Goal: Information Seeking & Learning: Learn about a topic

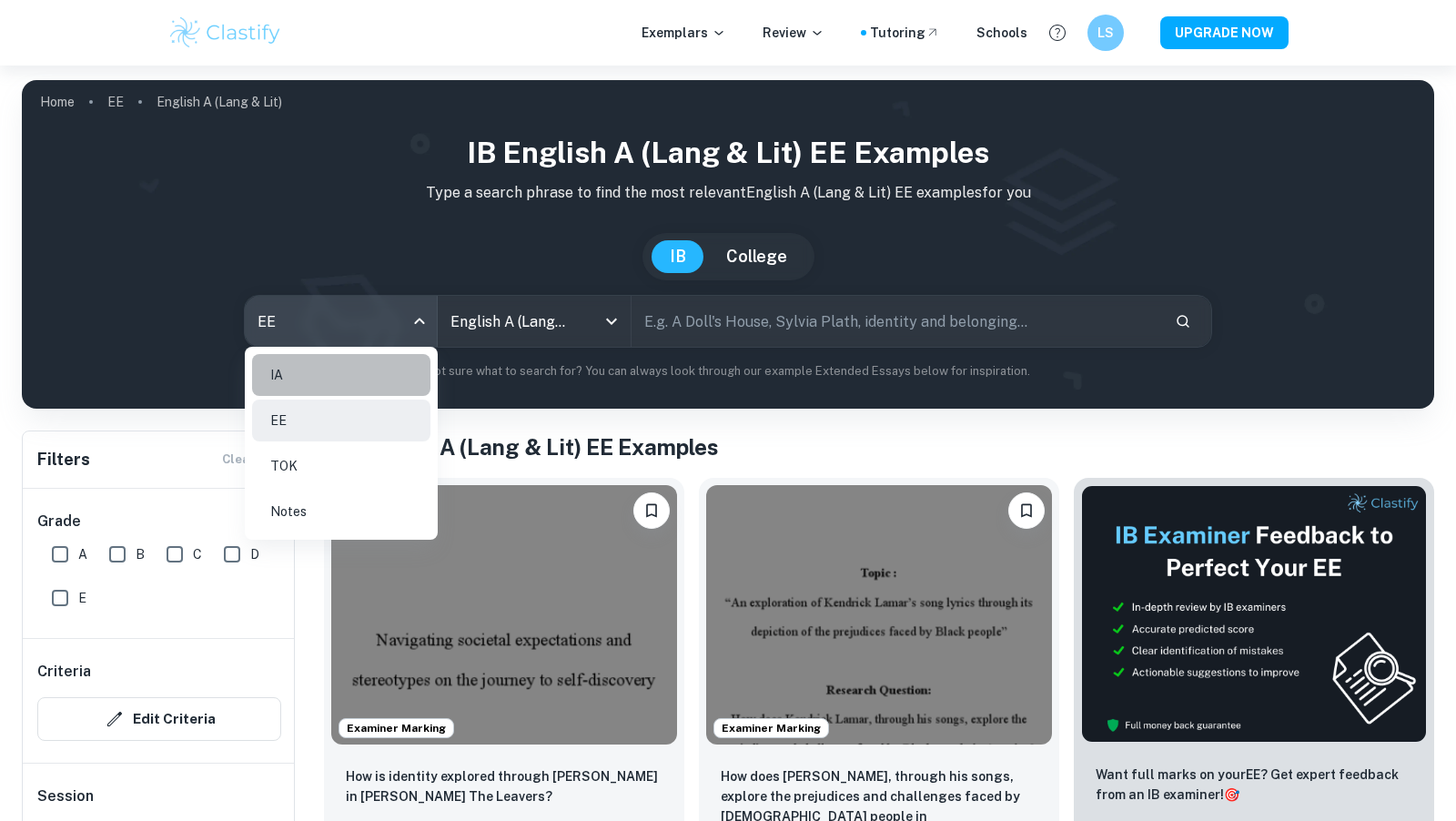
click at [339, 388] on li "IA" at bounding box center [342, 374] width 179 height 42
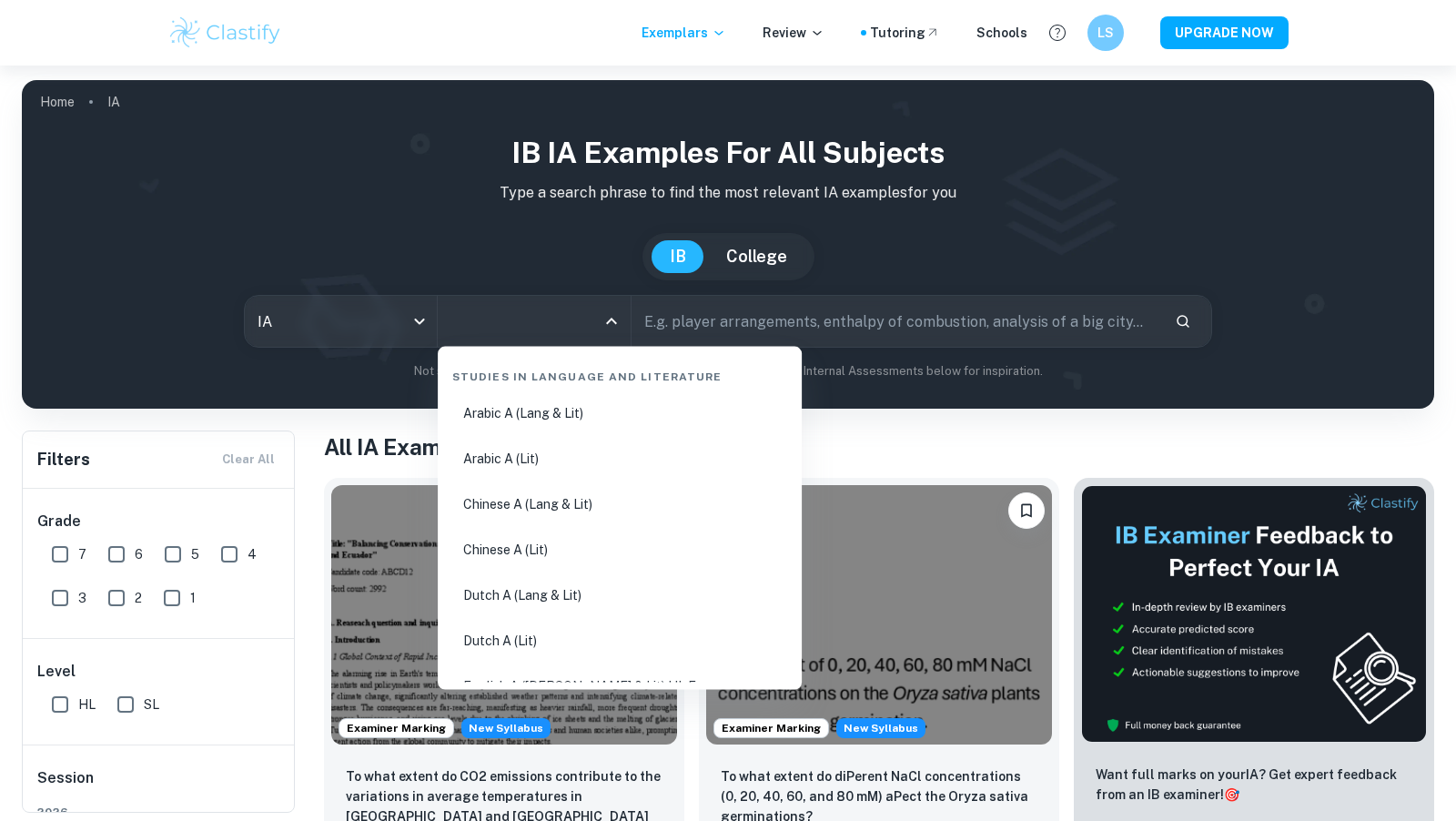
click at [494, 328] on input "All Subjects" at bounding box center [519, 320] width 148 height 34
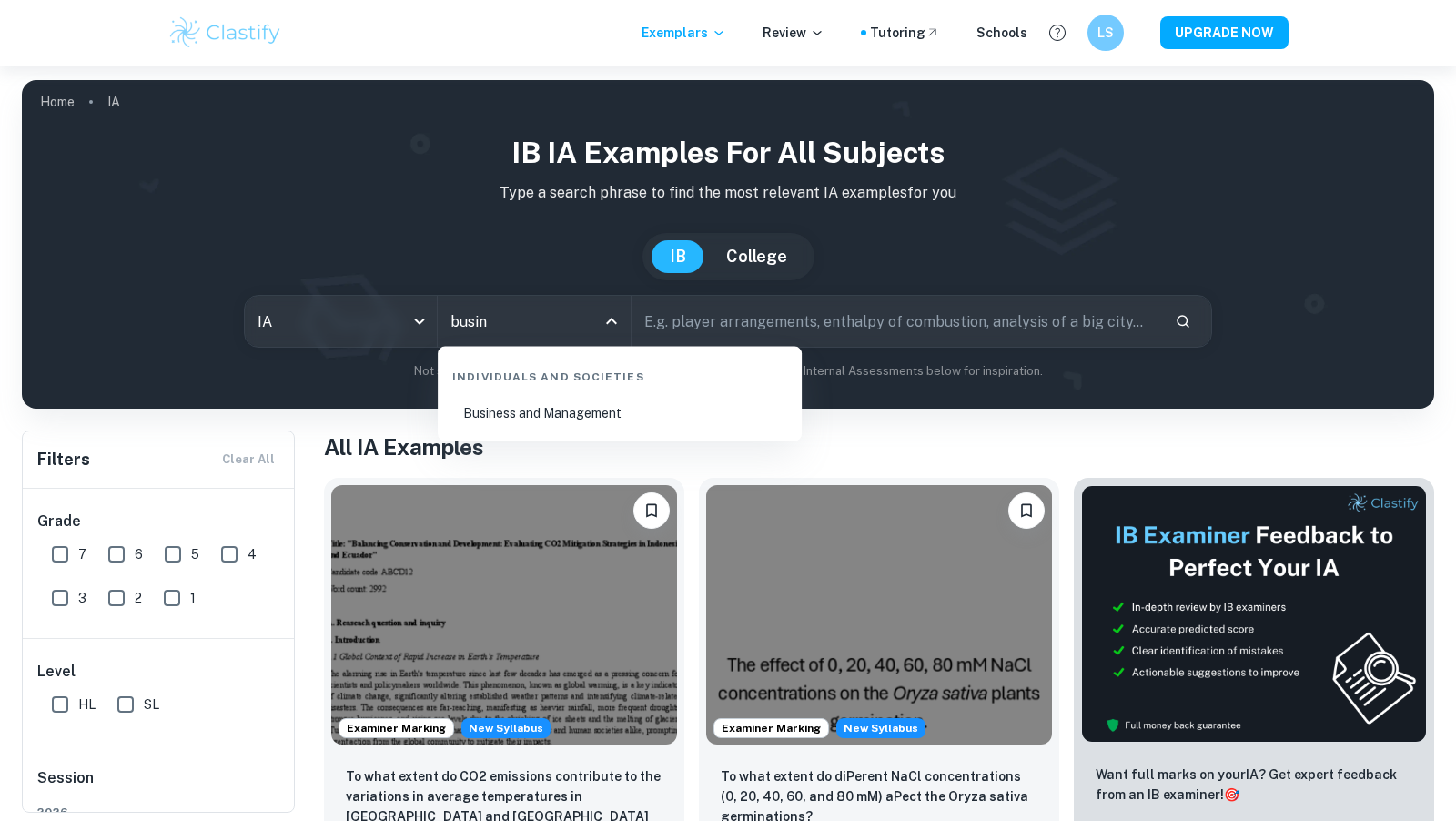
click at [587, 408] on li "Business and Management" at bounding box center [619, 412] width 349 height 42
type input "Business and Management"
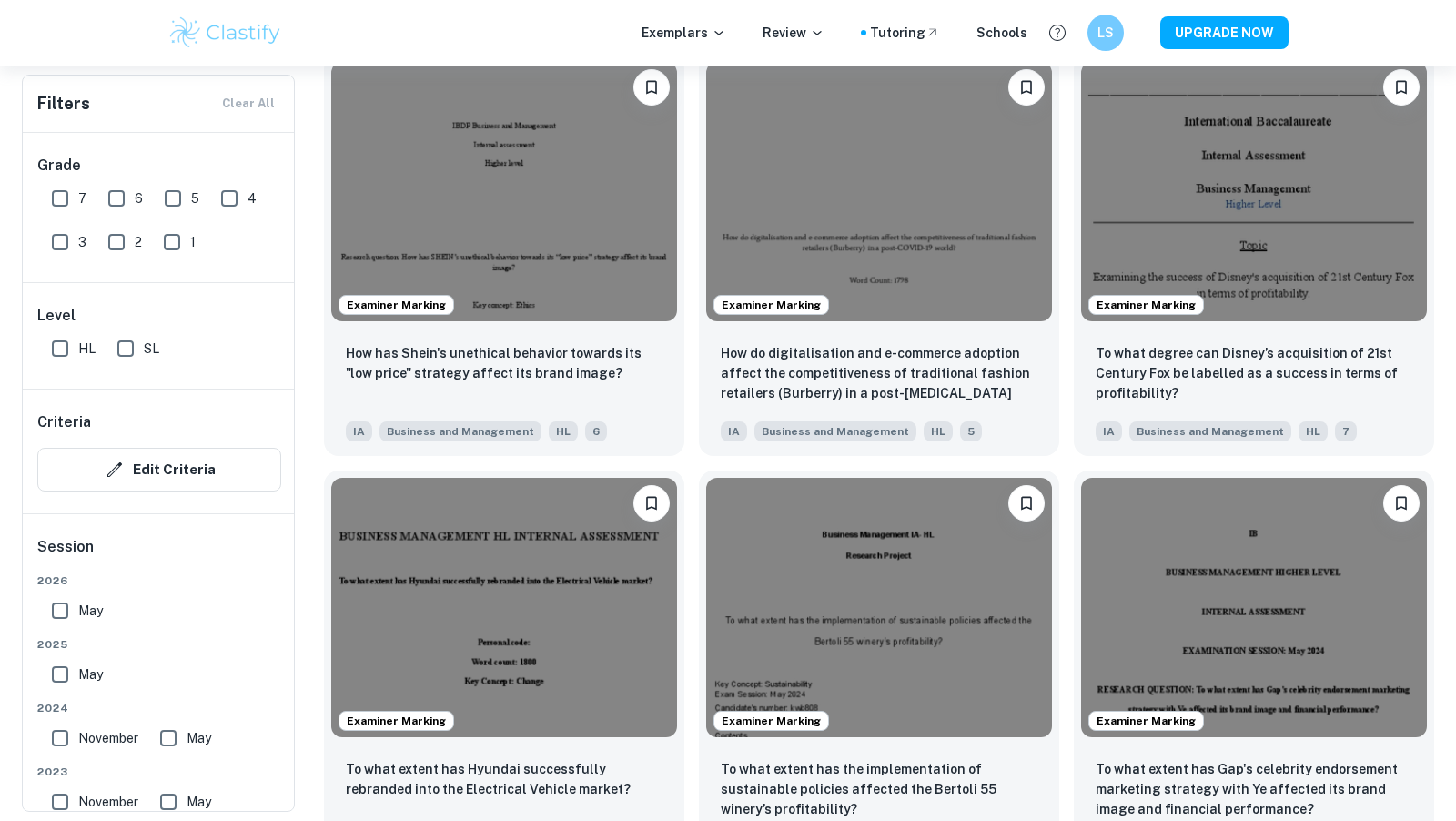
scroll to position [1839, 0]
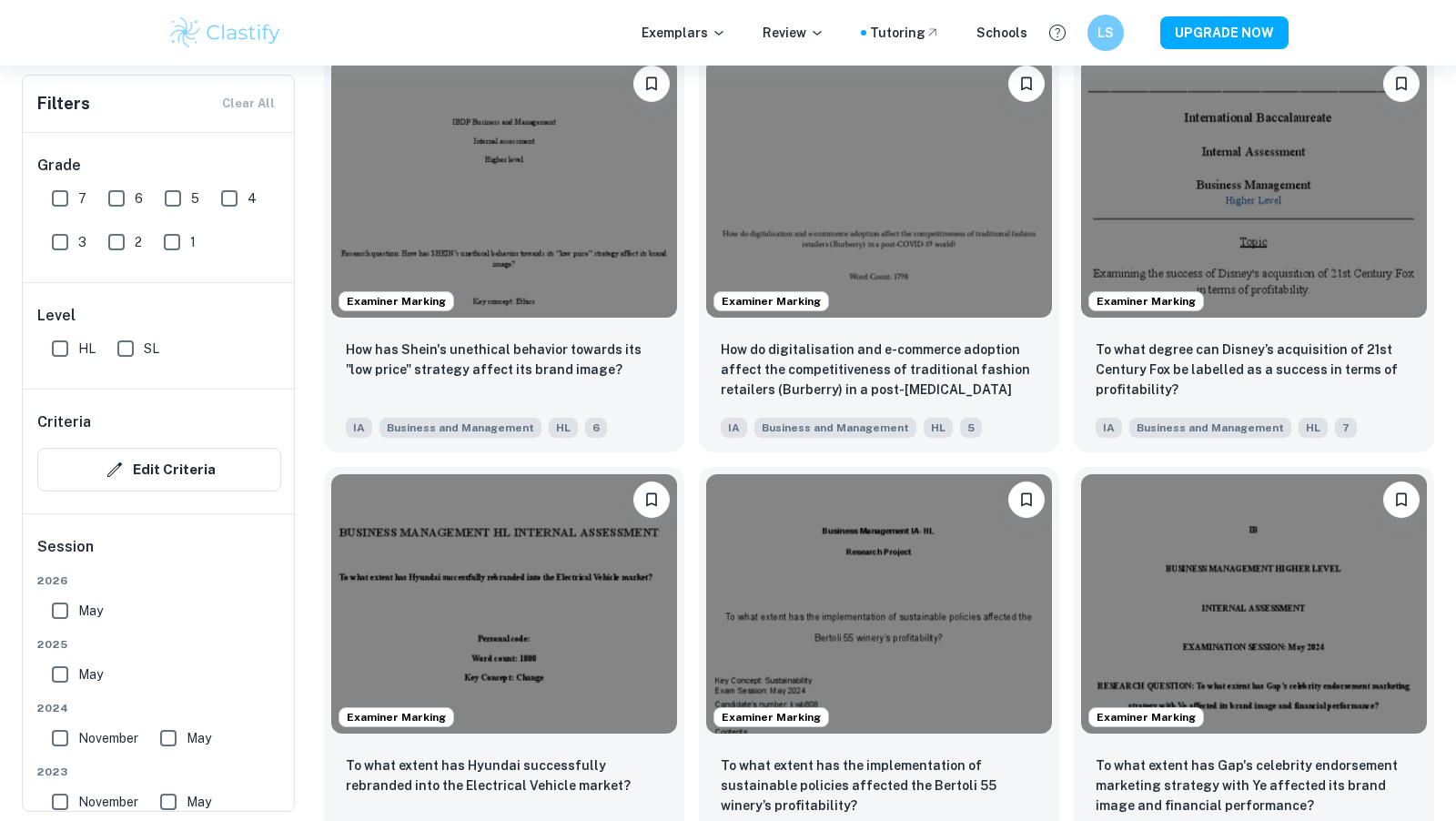
click at [69, 197] on input "7" at bounding box center [60, 198] width 36 height 36
checkbox input "true"
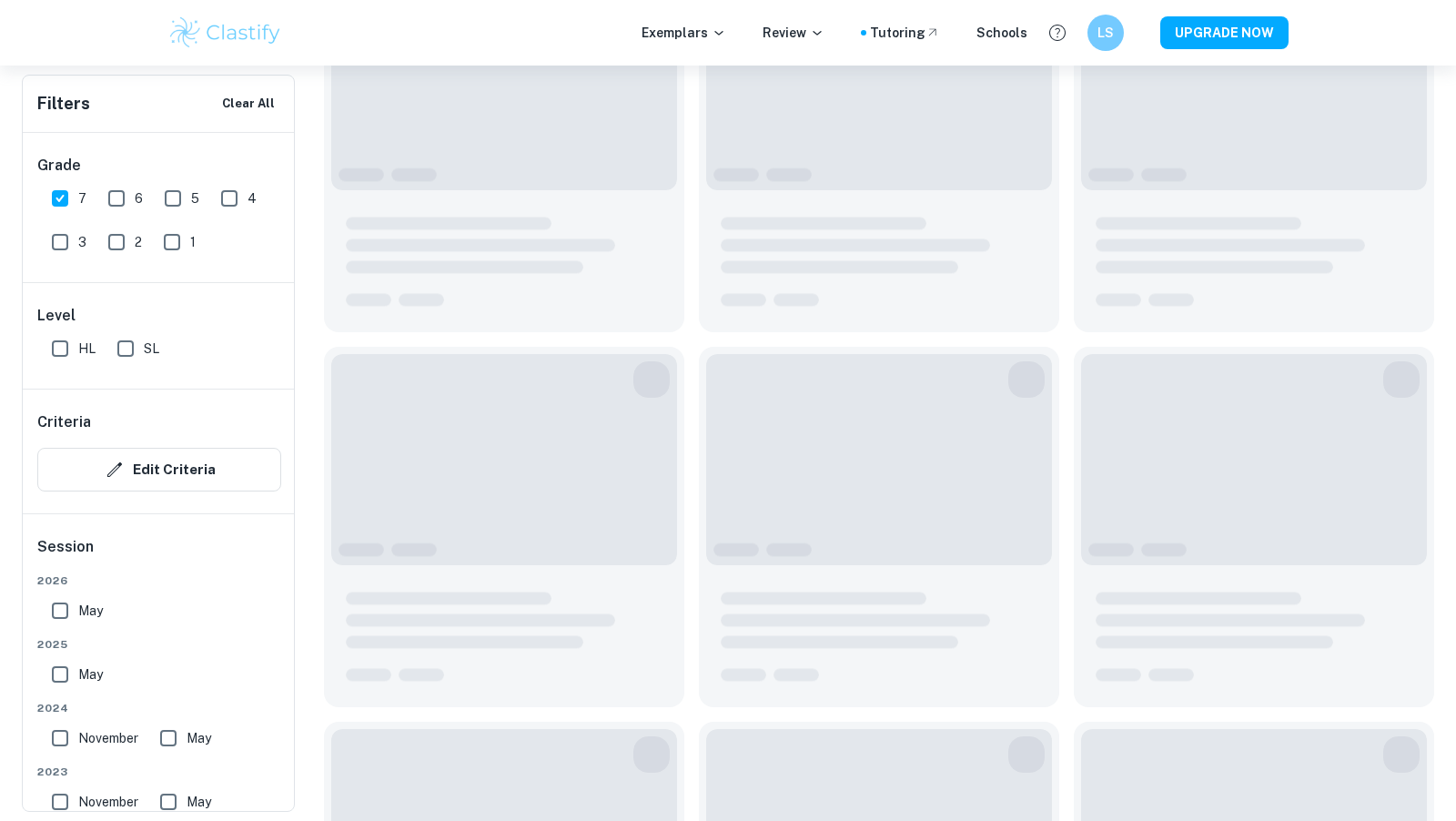
scroll to position [1883, 0]
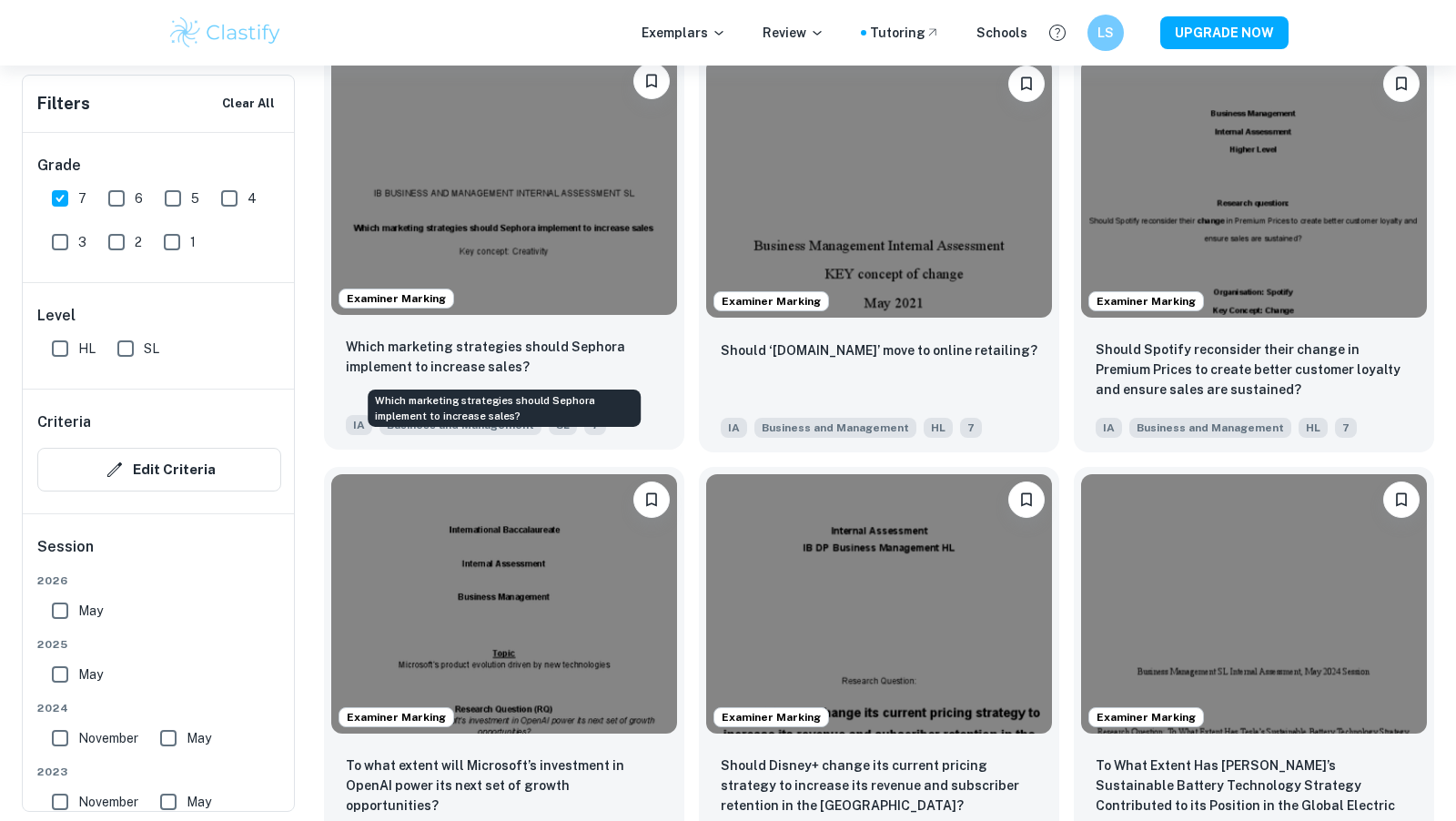
click at [519, 349] on p "Which marketing strategies should Sephora implement to increase sales?" at bounding box center [504, 357] width 317 height 40
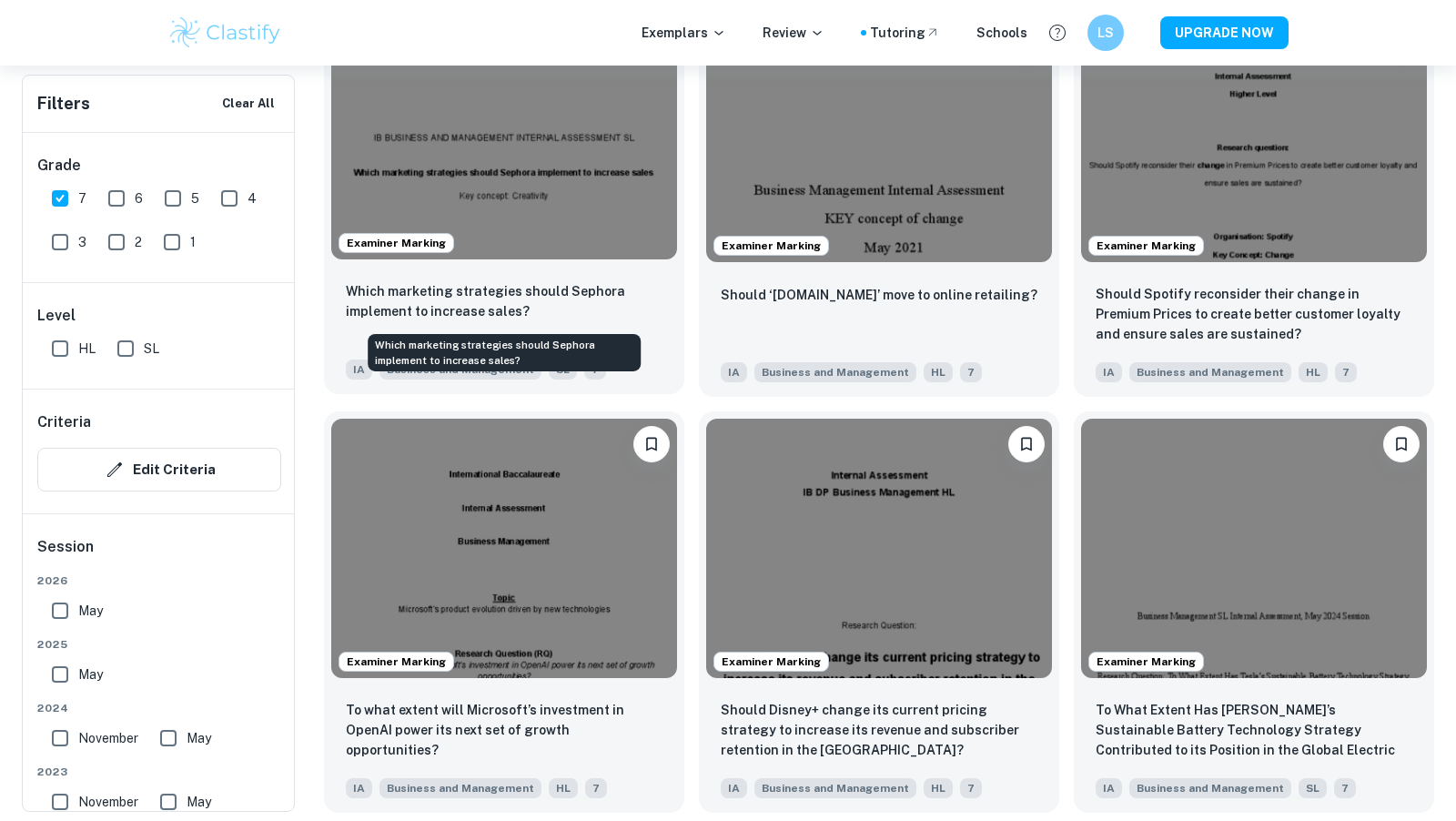
scroll to position [1957, 0]
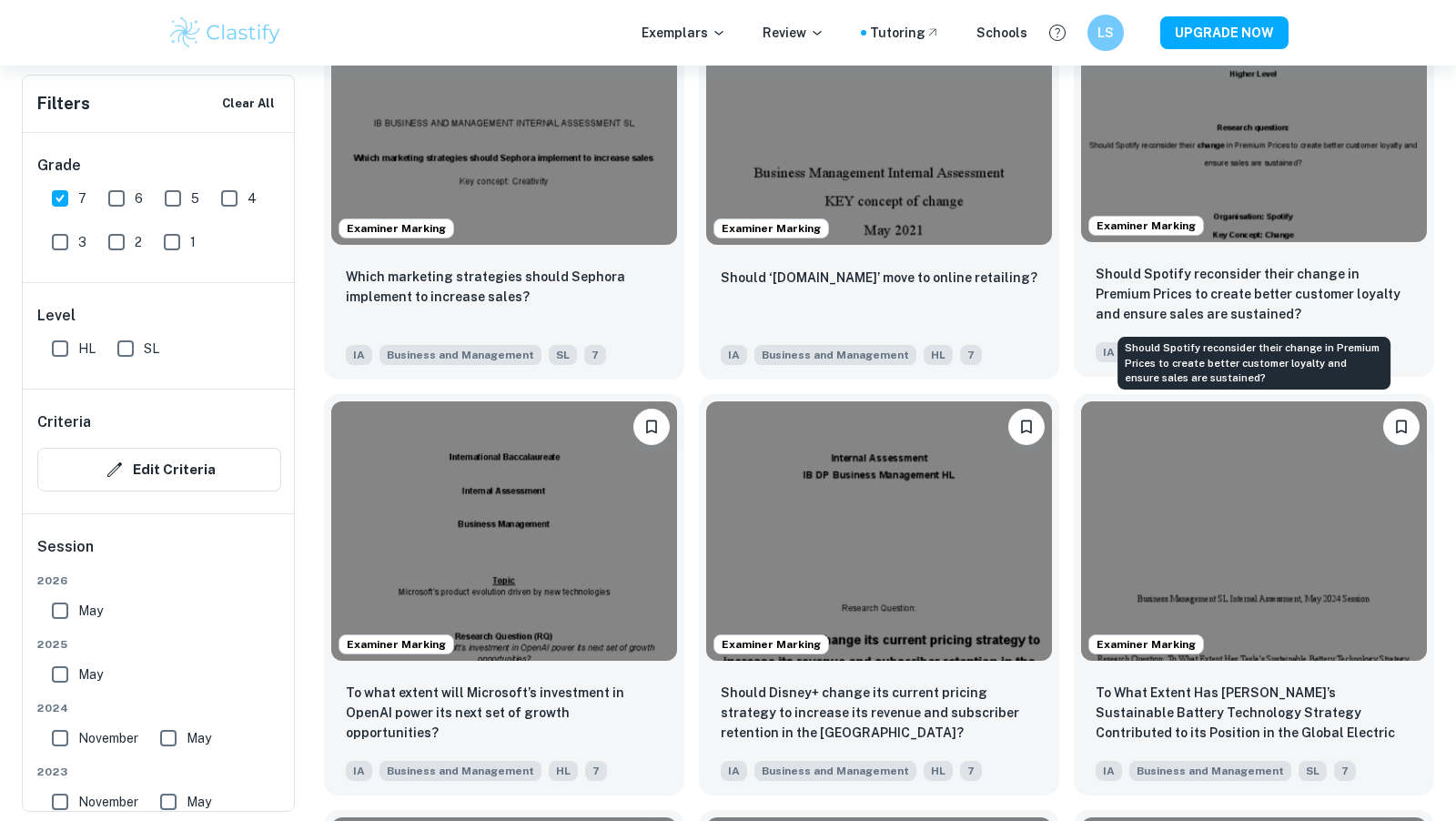
click at [1202, 289] on p "Should Spotify reconsider their change in Premium Prices to create better custo…" at bounding box center [1254, 293] width 317 height 61
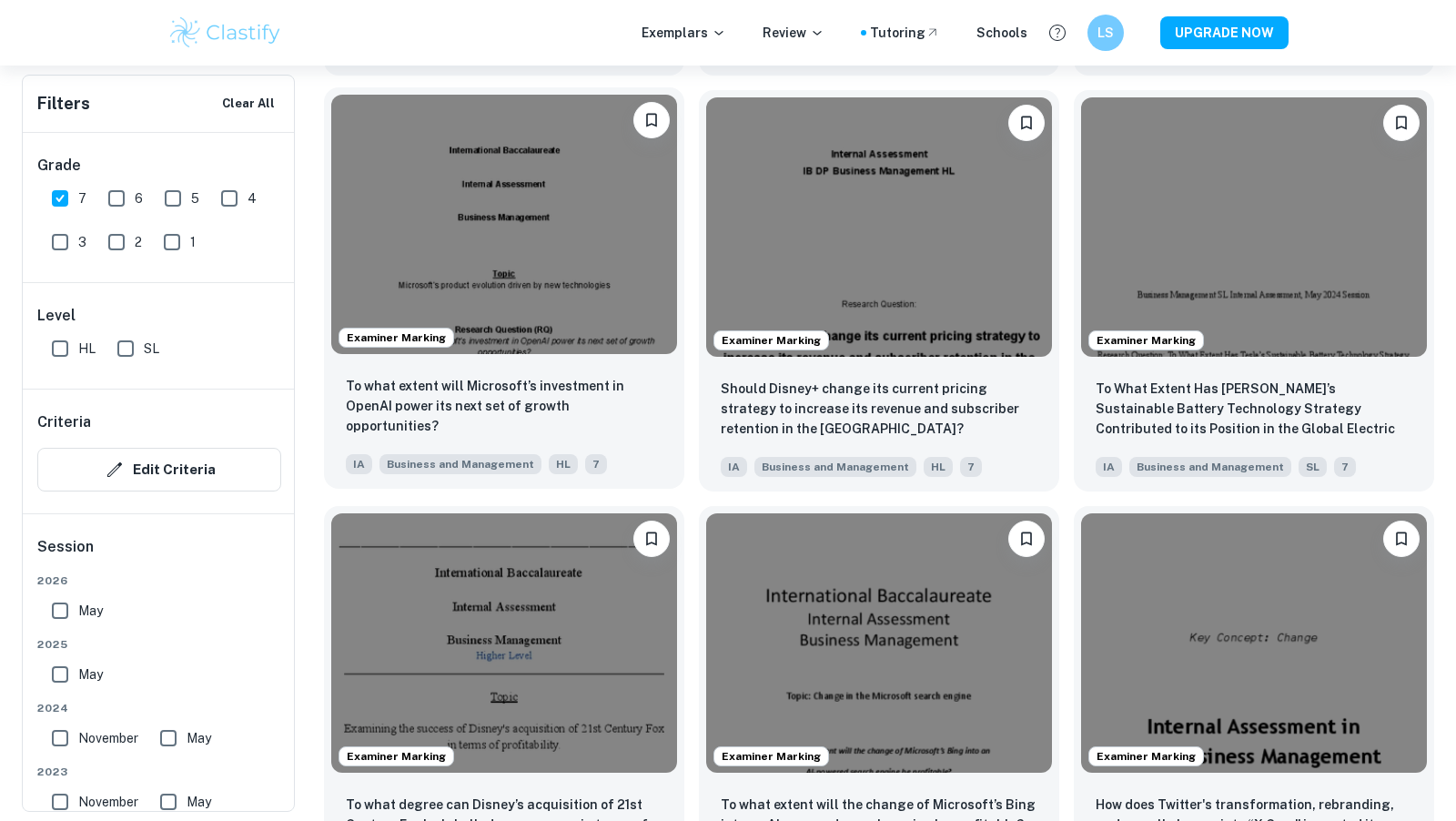
scroll to position [2269, 0]
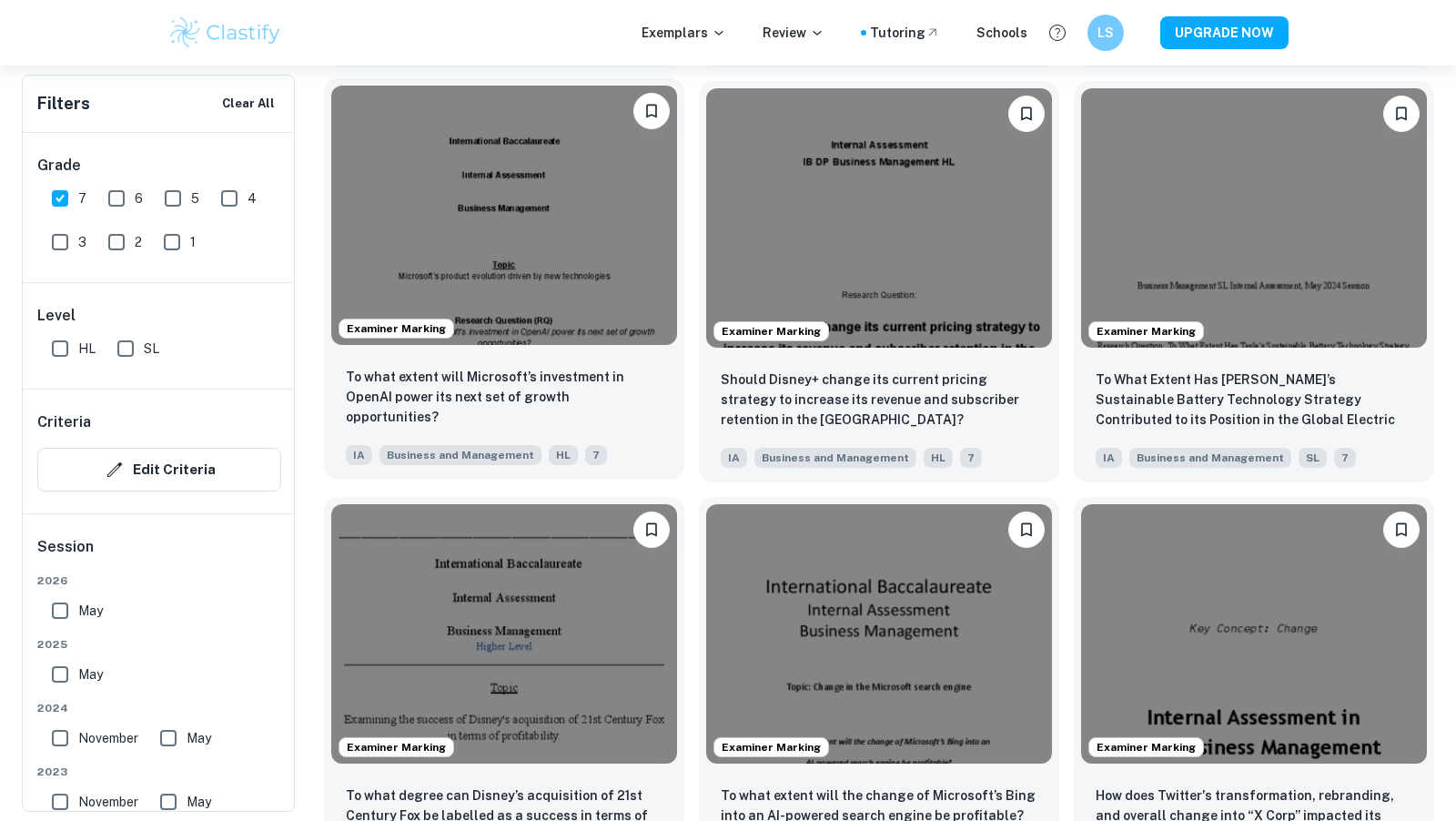
click at [620, 422] on div "To what extent will Microsoft’s investment in OpenAI power its next set of grow…" at bounding box center [504, 397] width 317 height 61
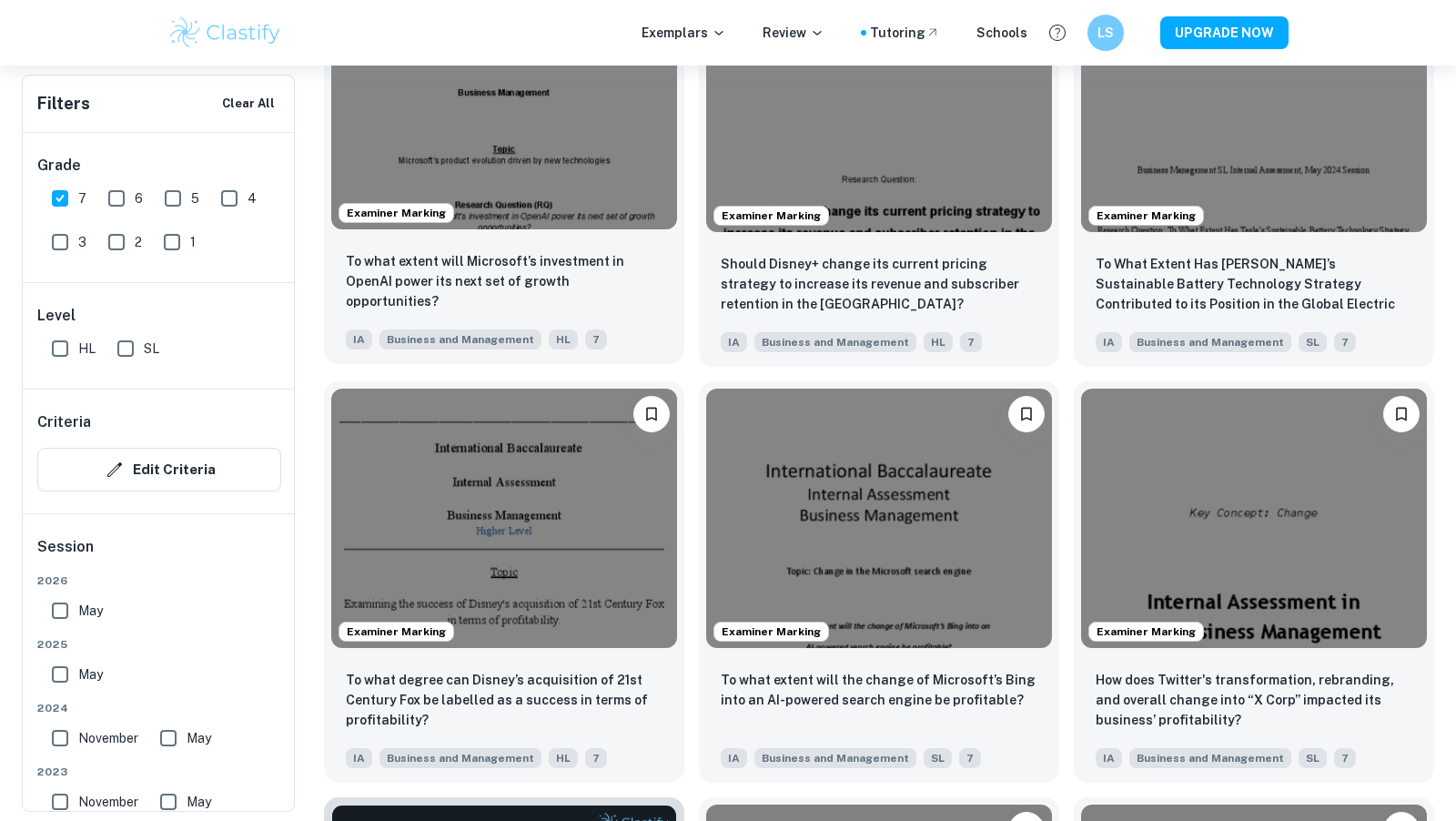
scroll to position [2443, 0]
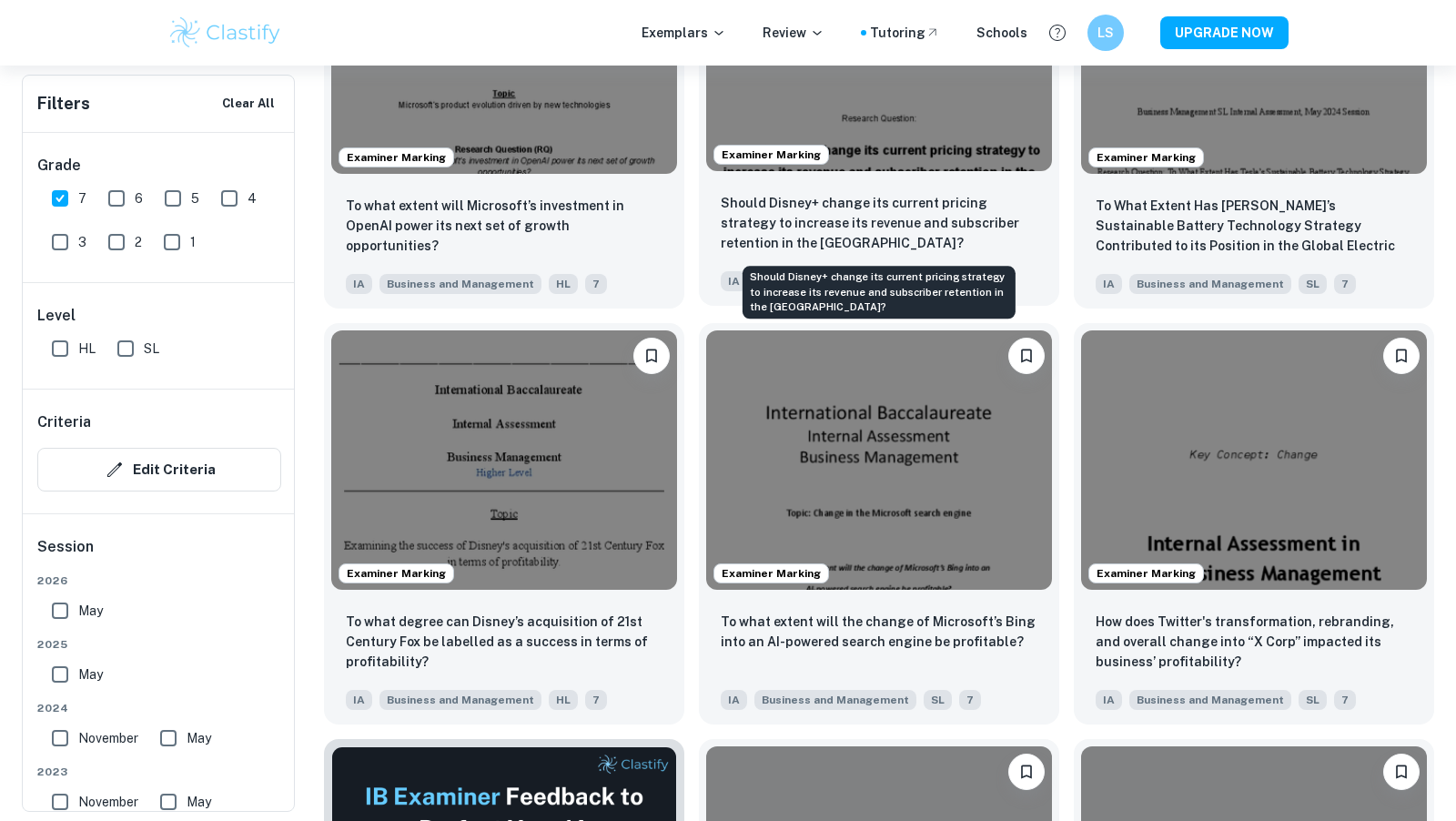
click at [847, 235] on p "Should Disney+ change its current pricing strategy to increase its revenue and …" at bounding box center [879, 222] width 317 height 61
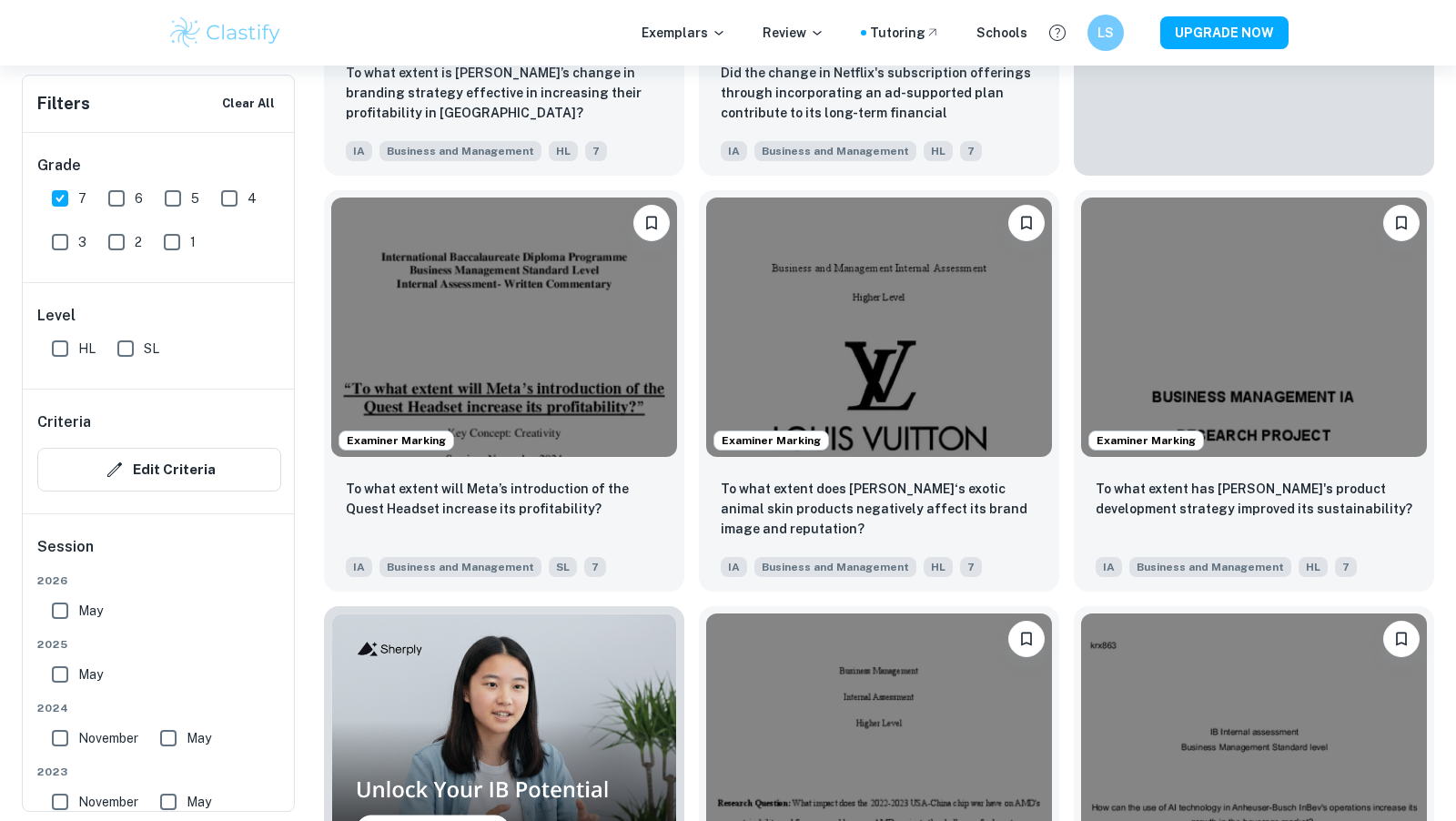
scroll to position [0, 0]
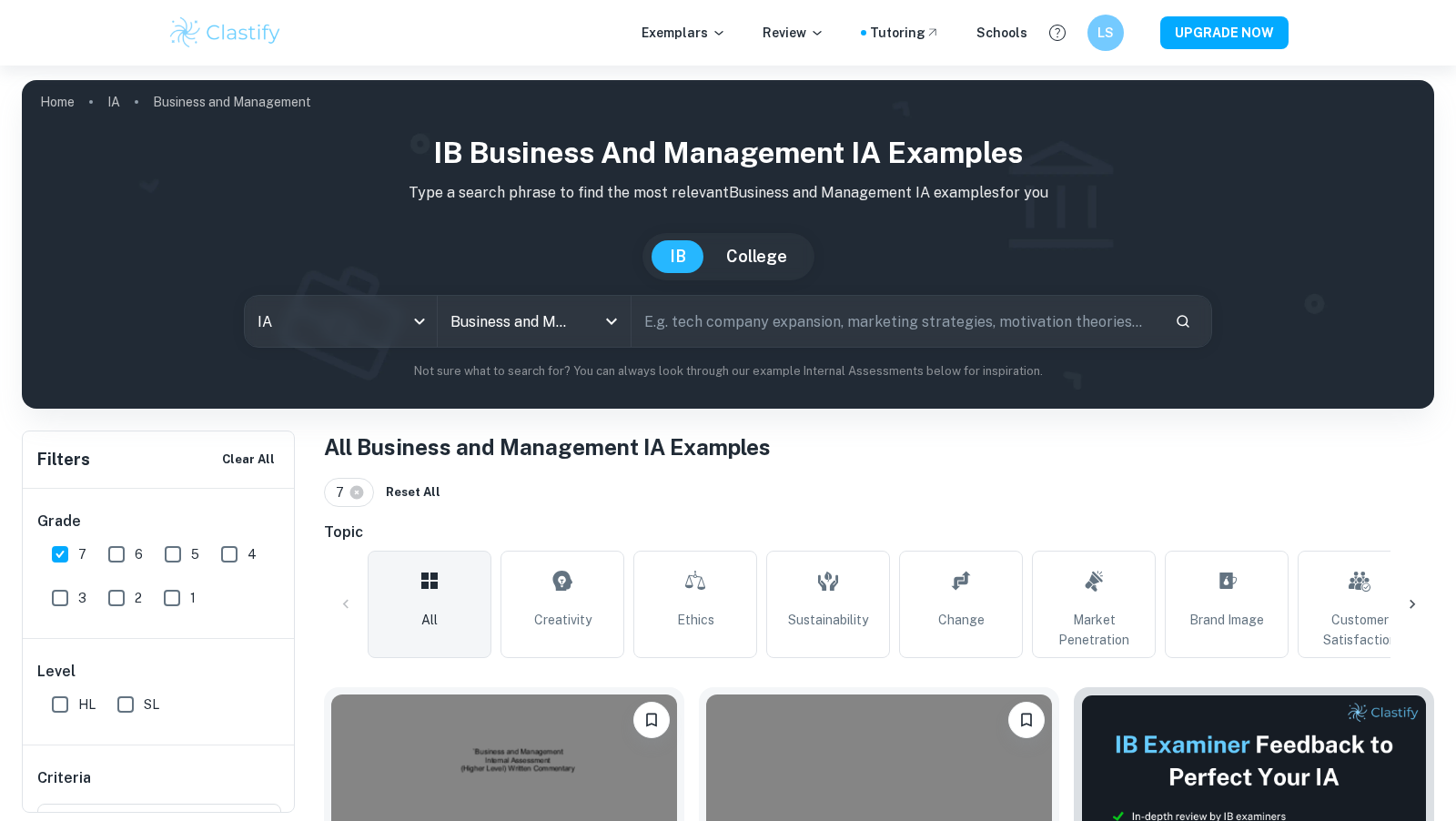
click at [773, 318] on input "text" at bounding box center [896, 321] width 529 height 51
type input "amr diab"
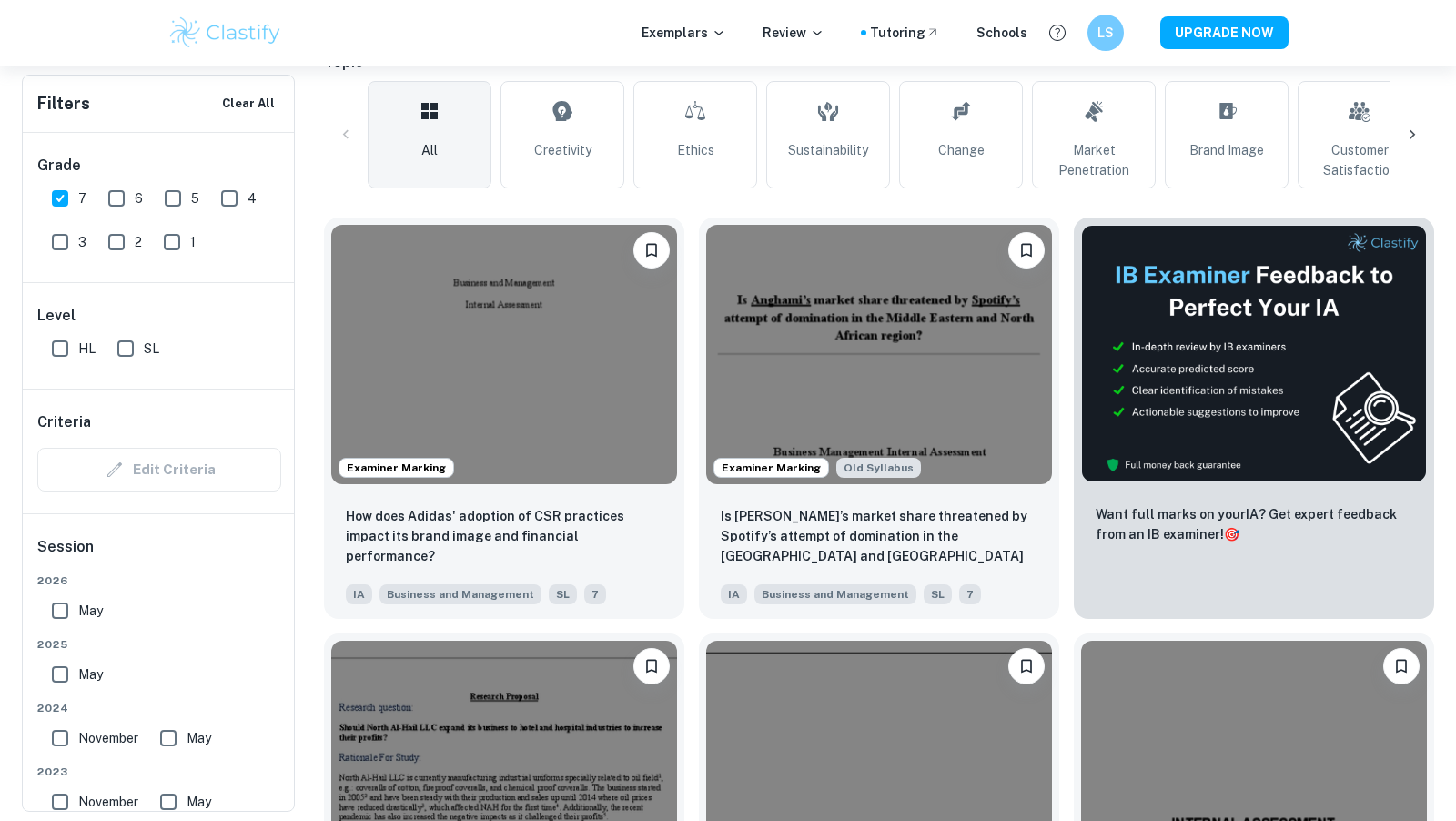
scroll to position [471, 0]
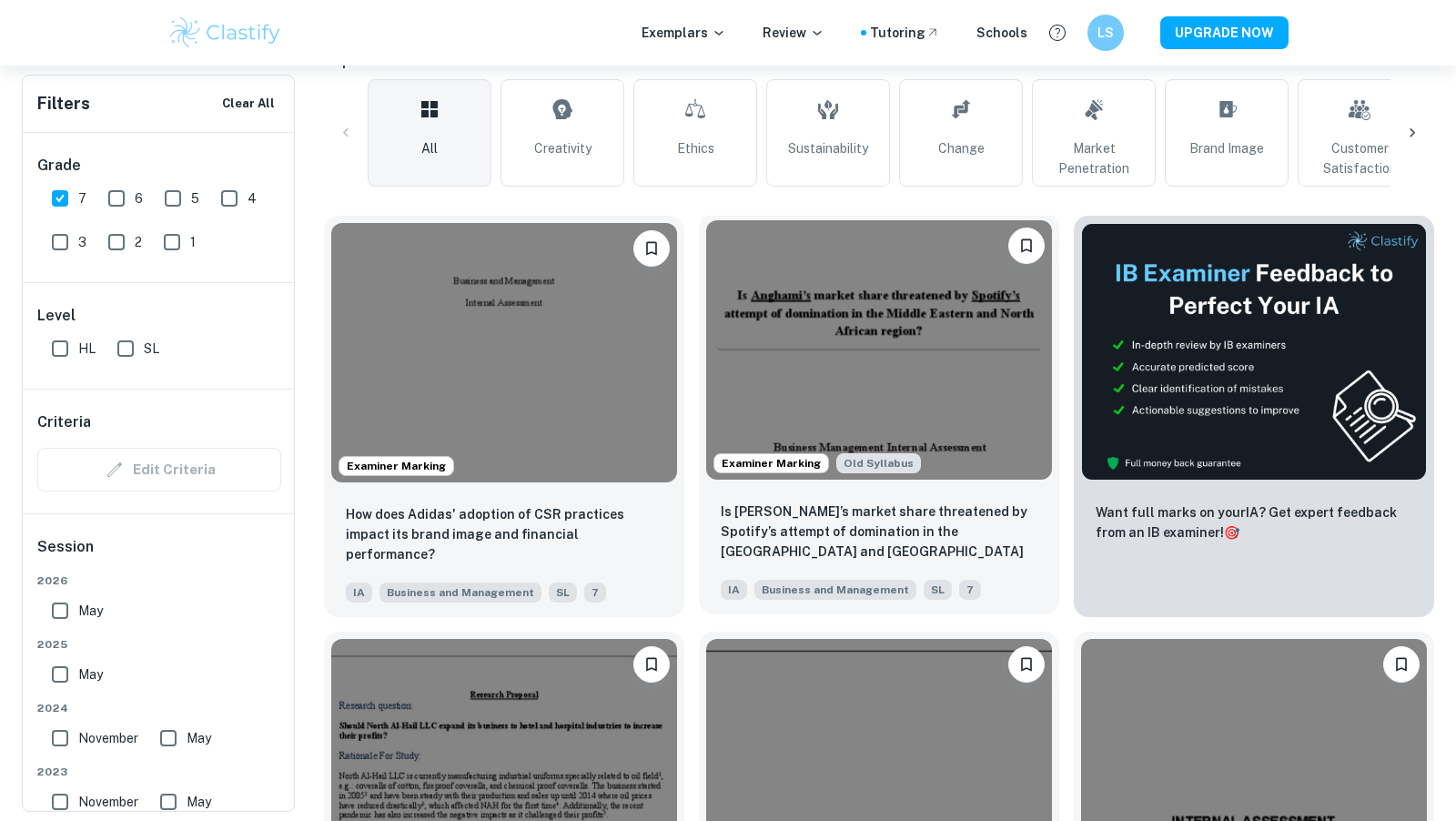
click at [861, 427] on img at bounding box center [879, 350] width 345 height 260
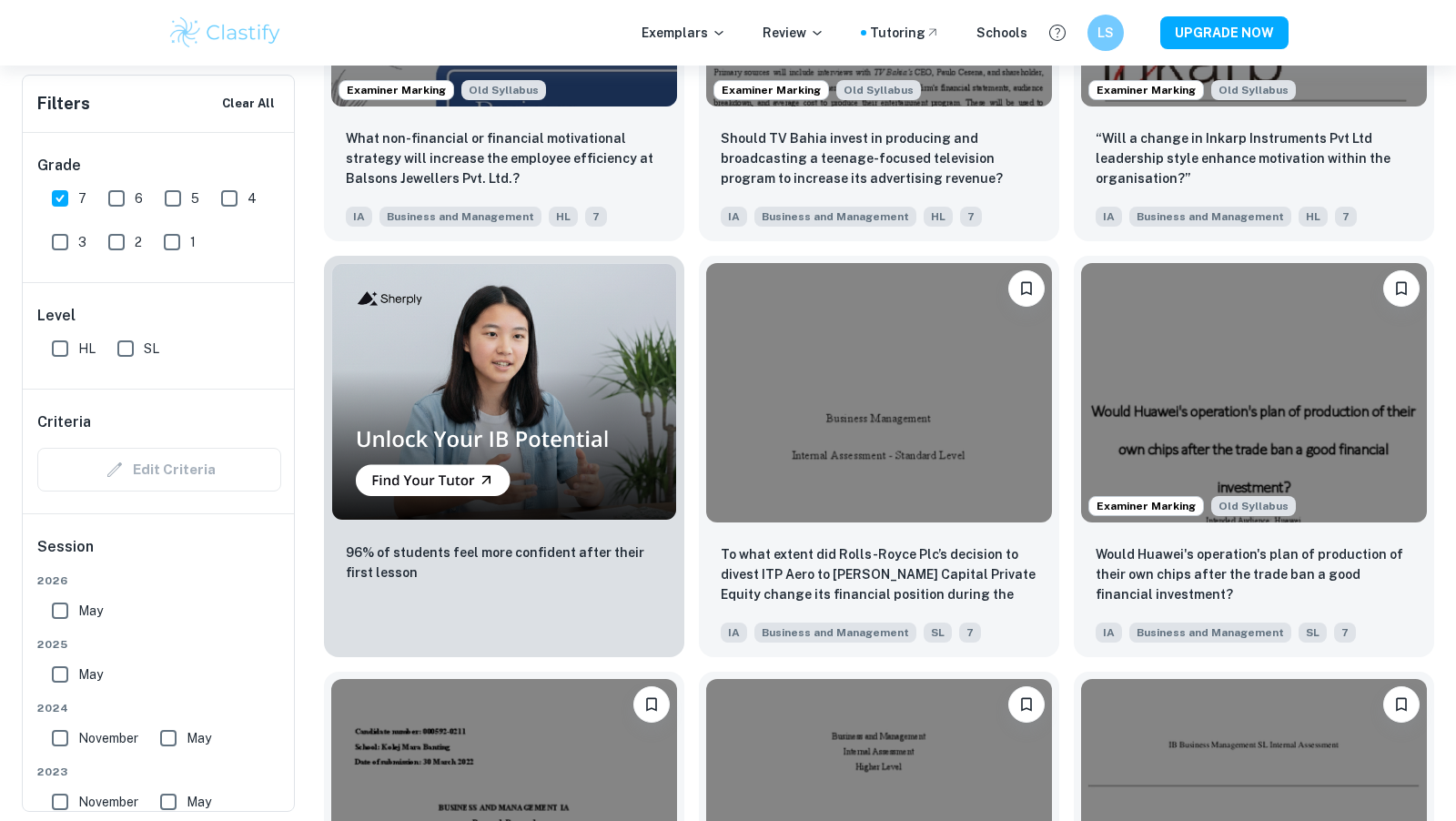
scroll to position [7921, 0]
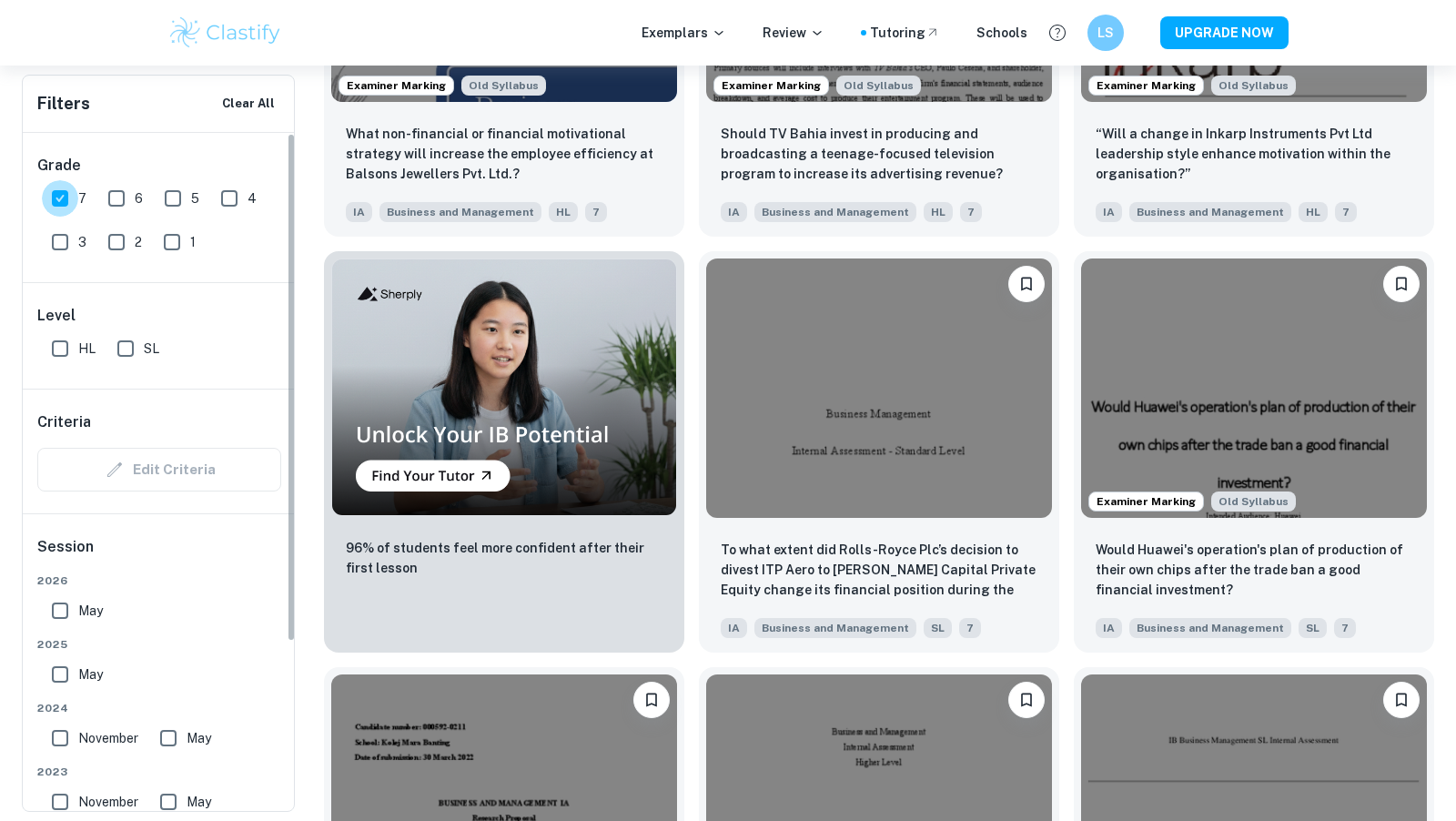
click at [59, 192] on input "7" at bounding box center [60, 198] width 36 height 36
checkbox input "false"
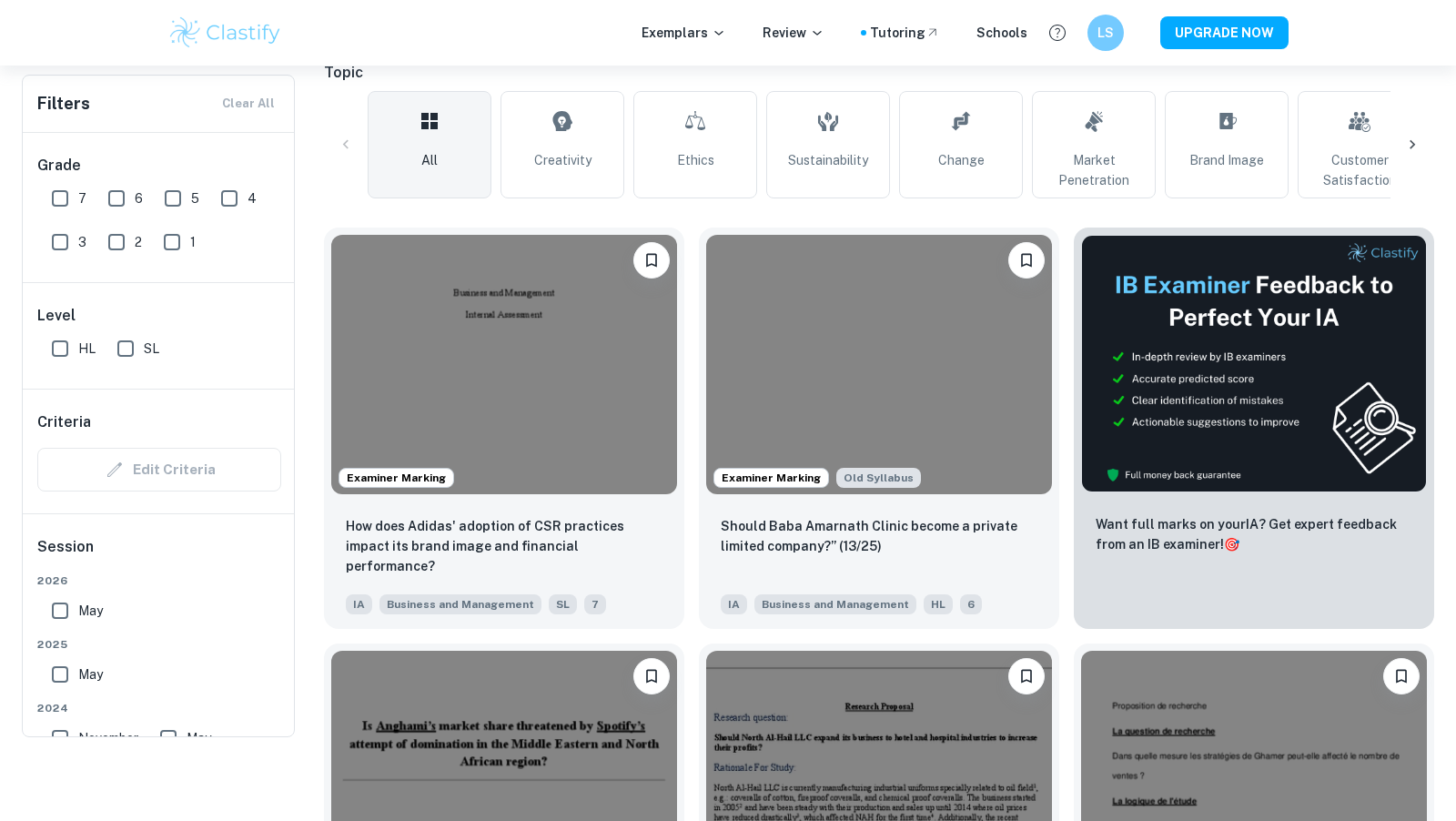
scroll to position [0, 0]
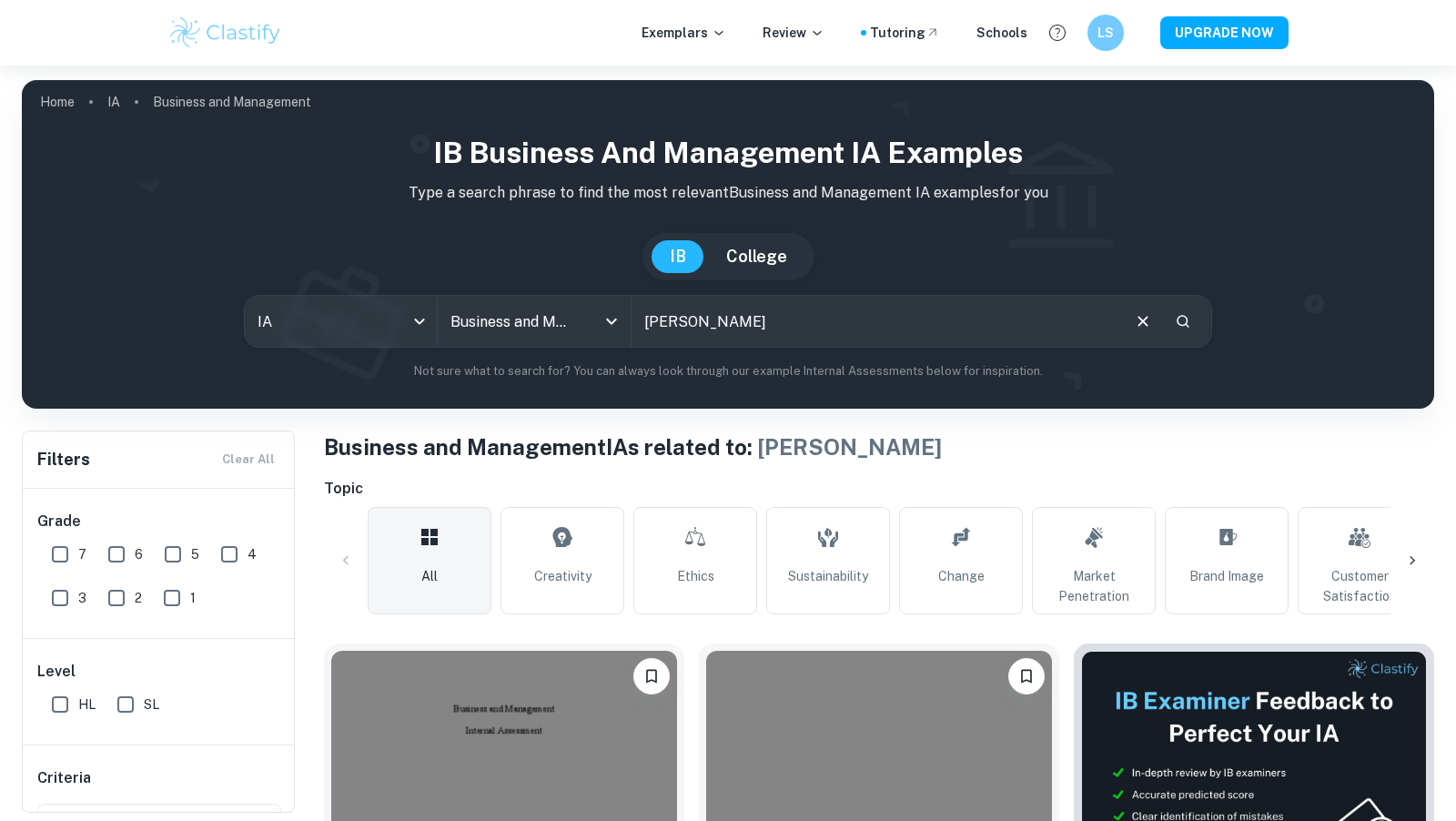
click at [708, 328] on input "amr diab" at bounding box center [874, 321] width 487 height 51
type input "j"
click at [762, 325] on input "huda beauty" at bounding box center [874, 321] width 487 height 51
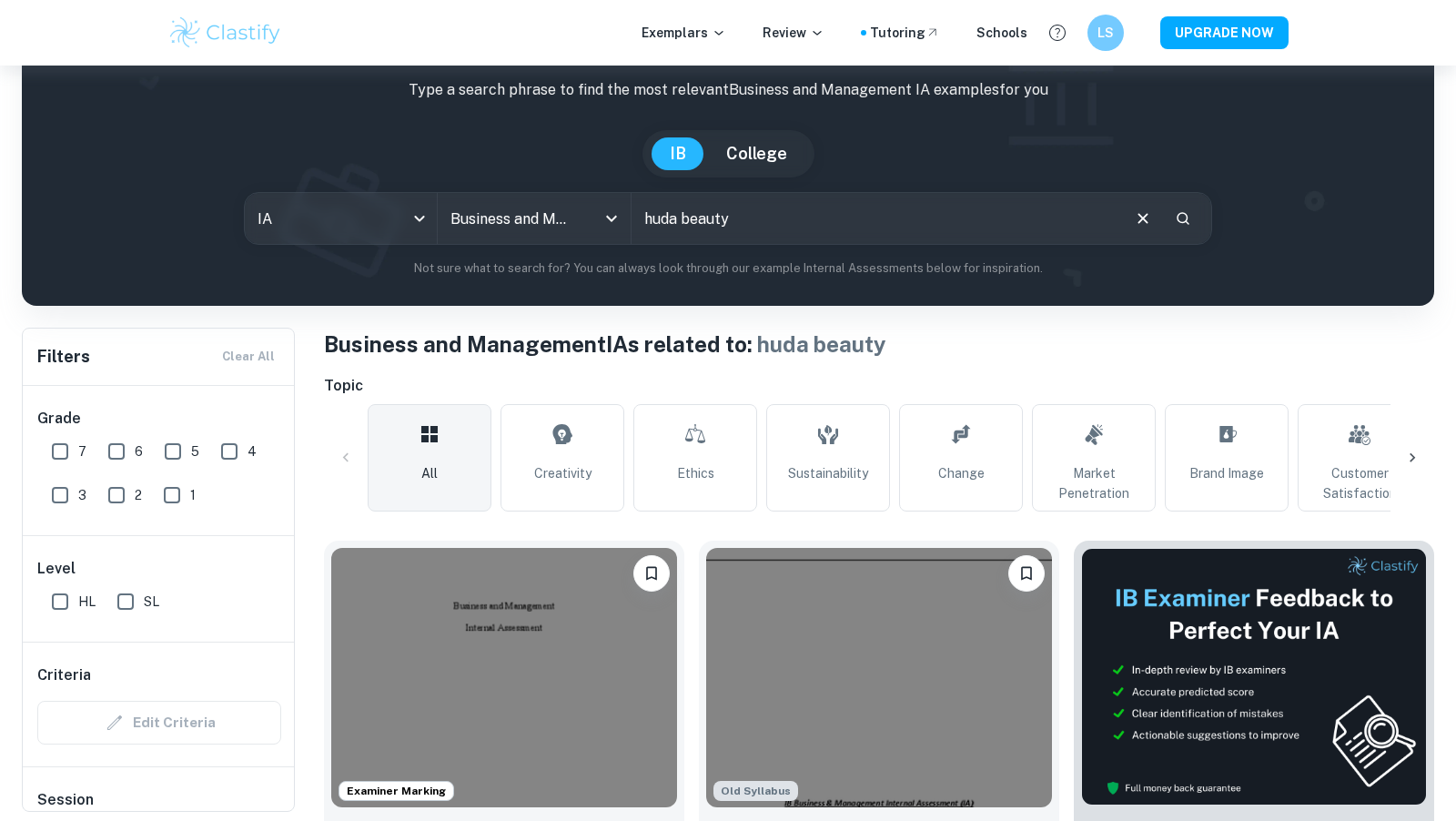
scroll to position [104, 0]
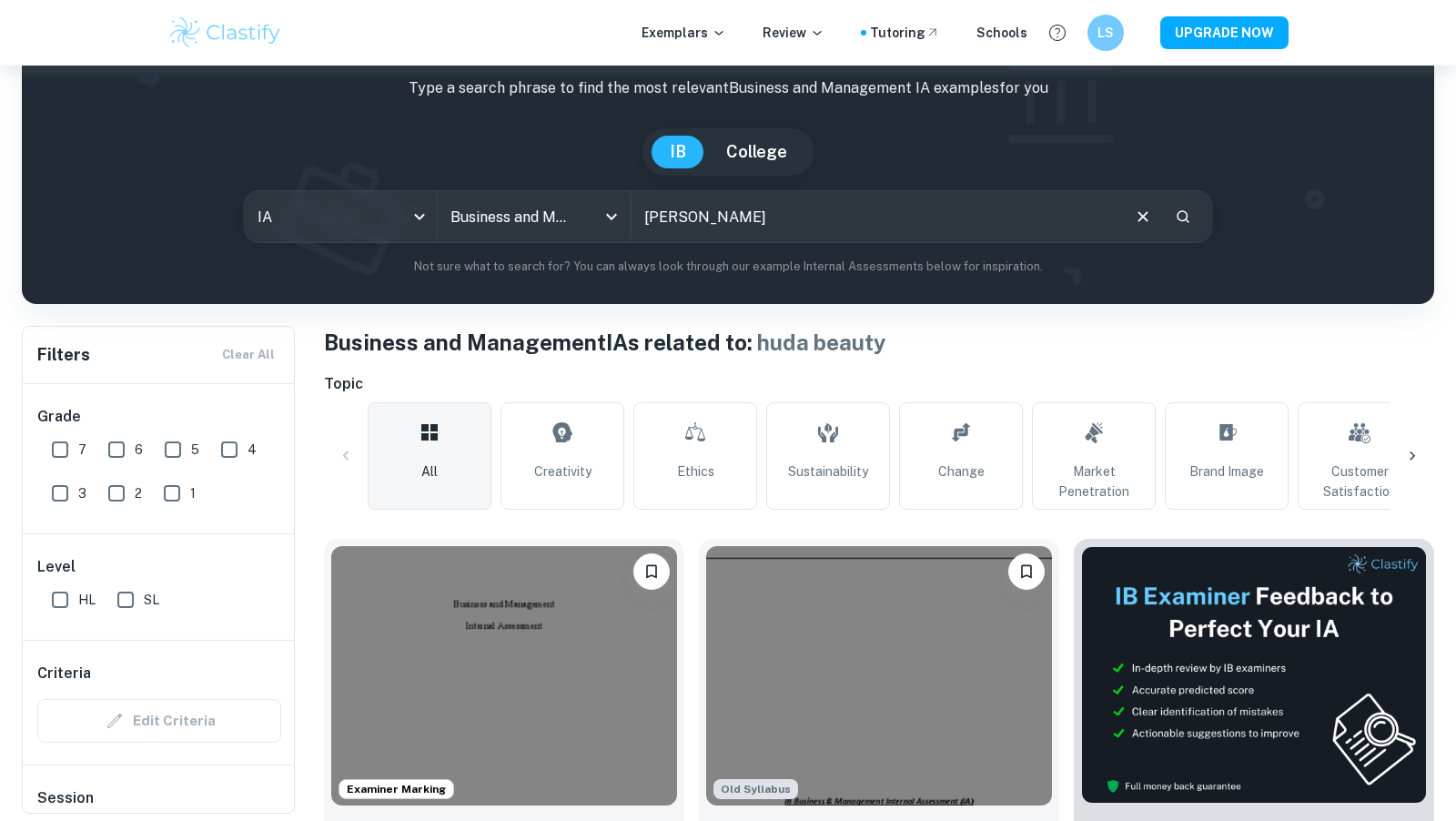
type input "charlotte tillbury"
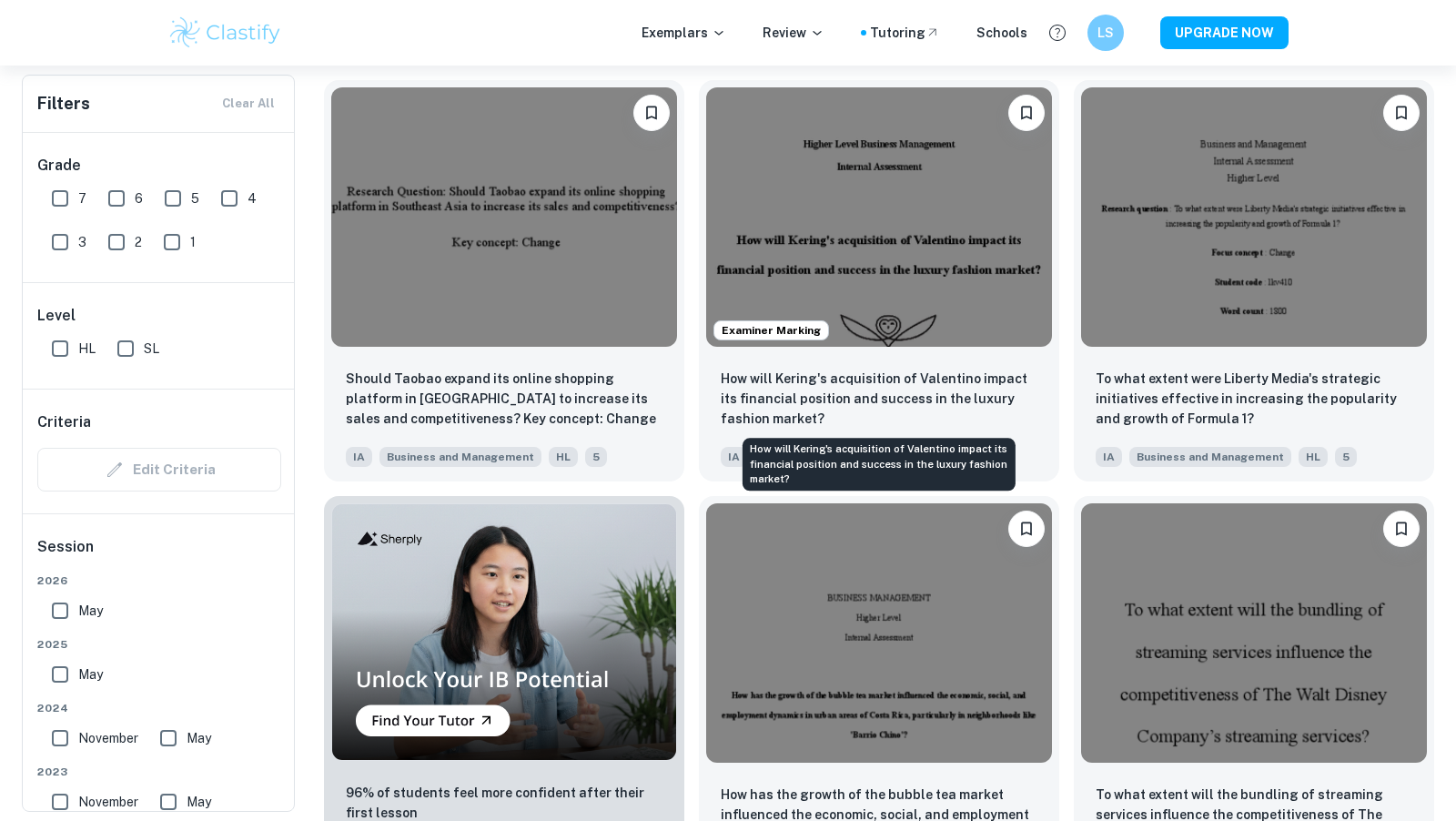
scroll to position [1023, 0]
